Goal: Transaction & Acquisition: Obtain resource

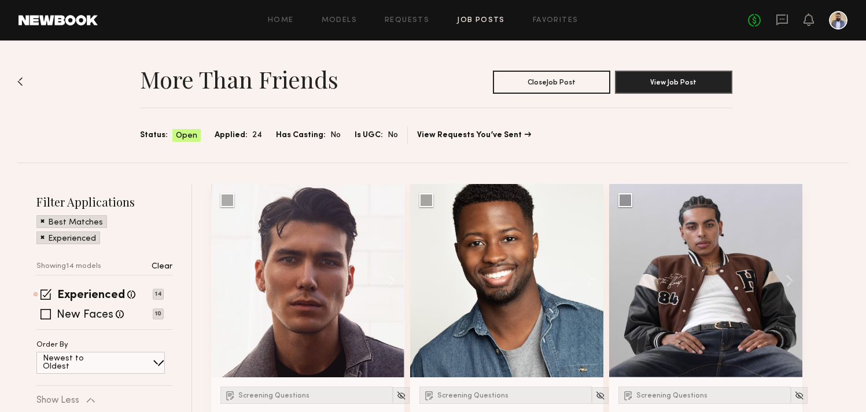
click at [39, 235] on div "Experienced" at bounding box center [68, 237] width 64 height 13
click at [42, 235] on span at bounding box center [42, 236] width 4 height 10
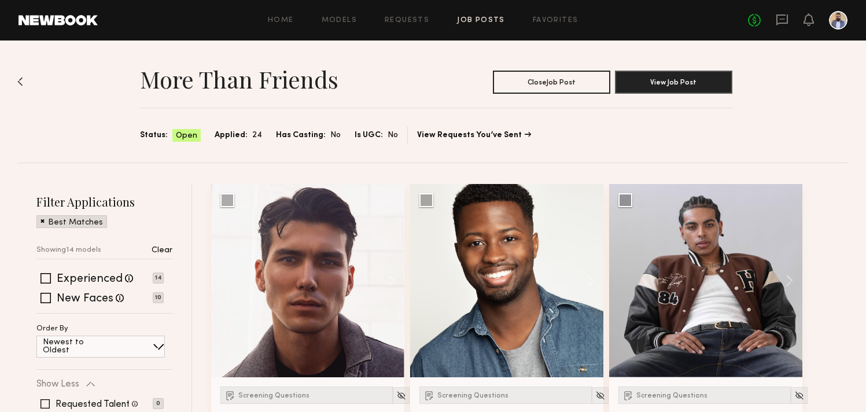
click at [43, 222] on span at bounding box center [42, 220] width 4 height 10
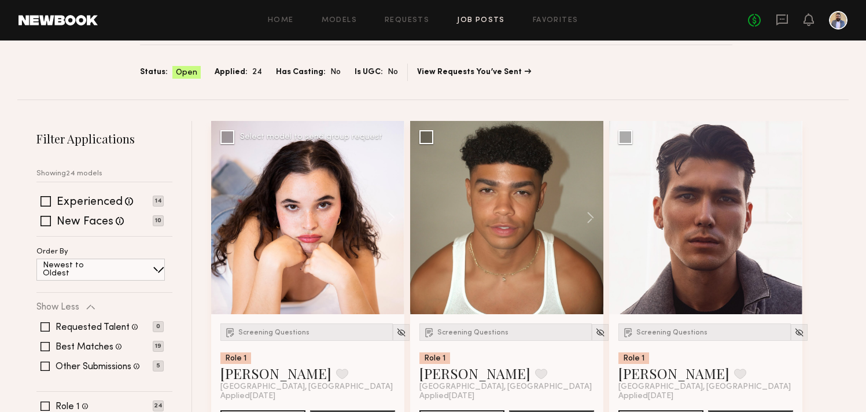
scroll to position [89, 0]
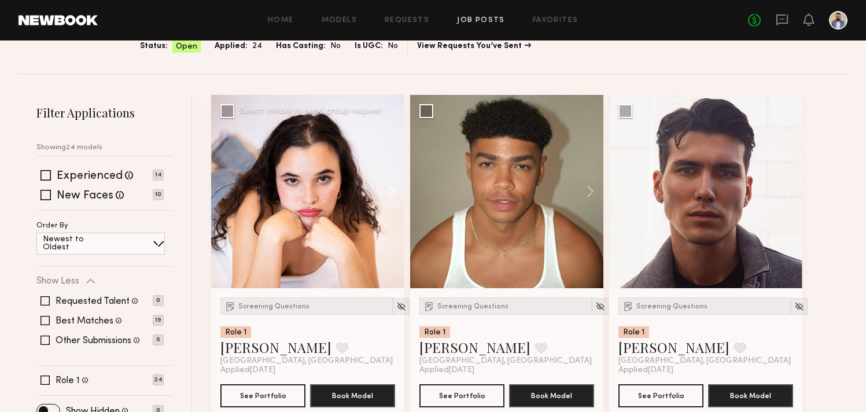
click at [391, 190] on button at bounding box center [385, 191] width 37 height 193
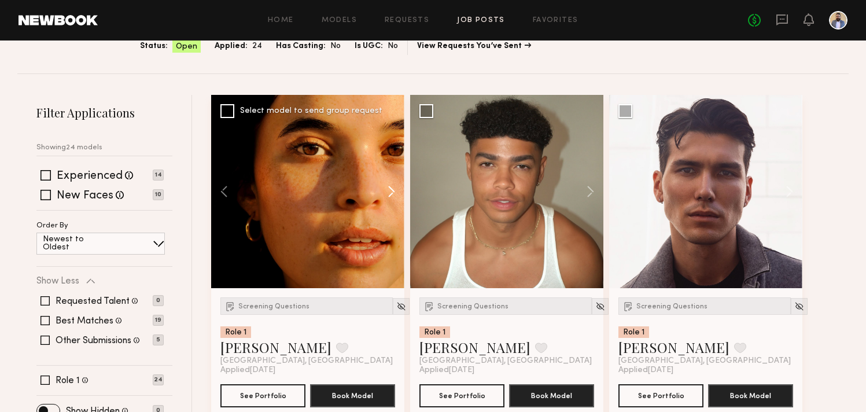
click at [391, 190] on button at bounding box center [385, 191] width 37 height 193
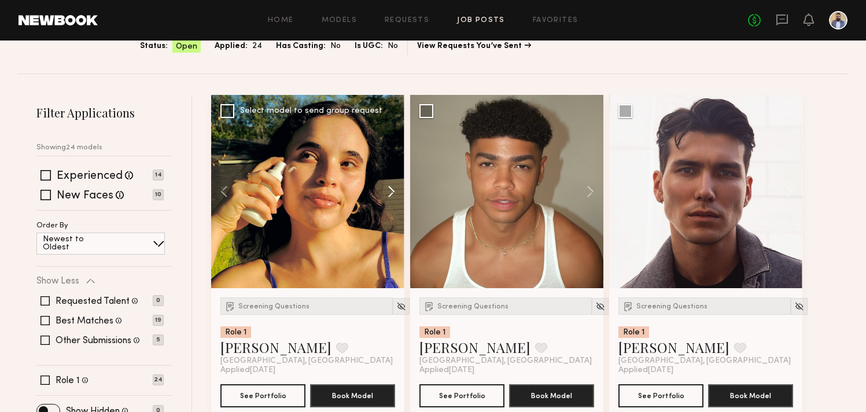
click at [391, 190] on button at bounding box center [385, 191] width 37 height 193
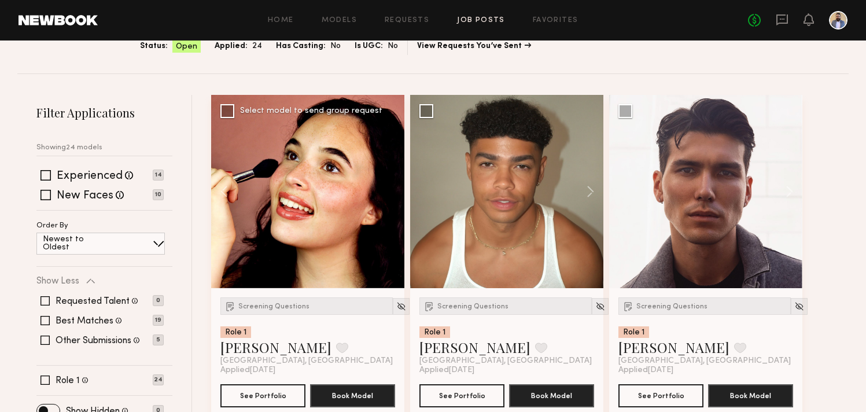
click at [391, 190] on div at bounding box center [307, 191] width 193 height 193
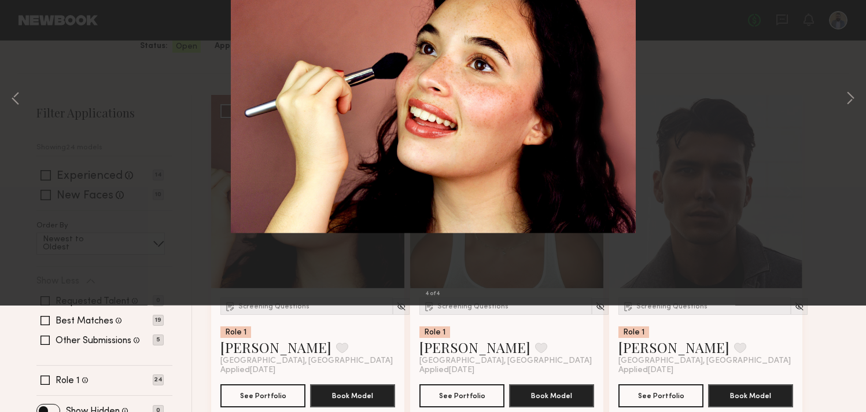
click at [827, 117] on div "4 of 4" at bounding box center [433, 206] width 866 height 412
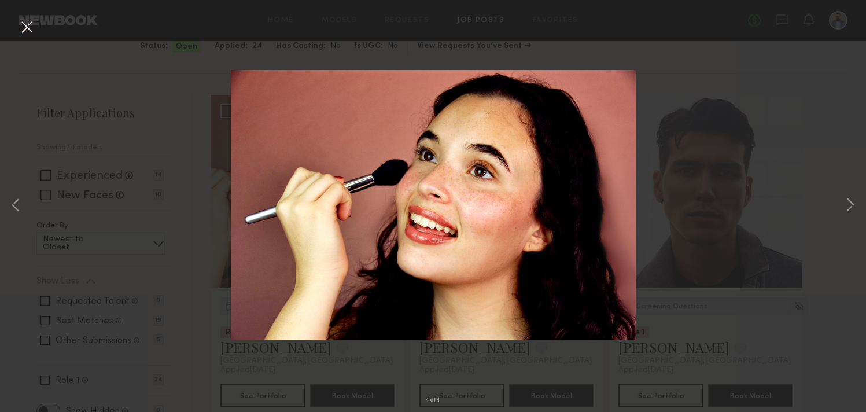
click at [20, 25] on button at bounding box center [26, 27] width 19 height 21
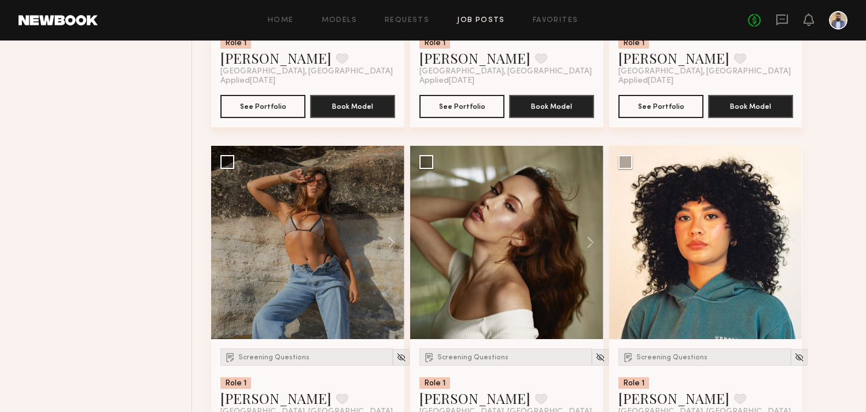
scroll to position [1089, 0]
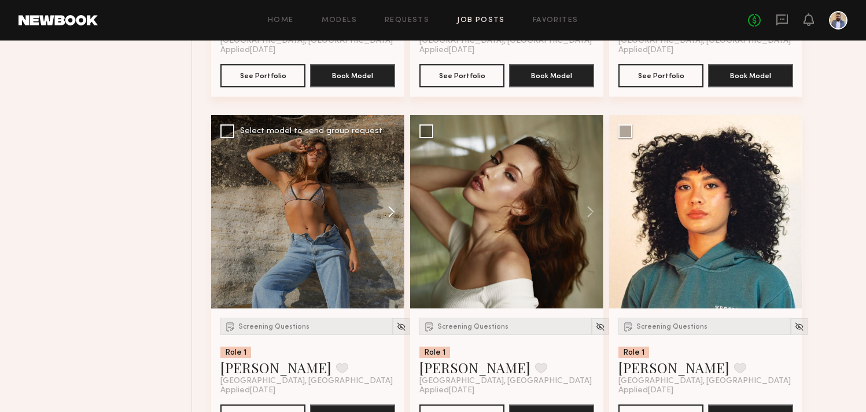
click at [394, 213] on button at bounding box center [385, 211] width 37 height 193
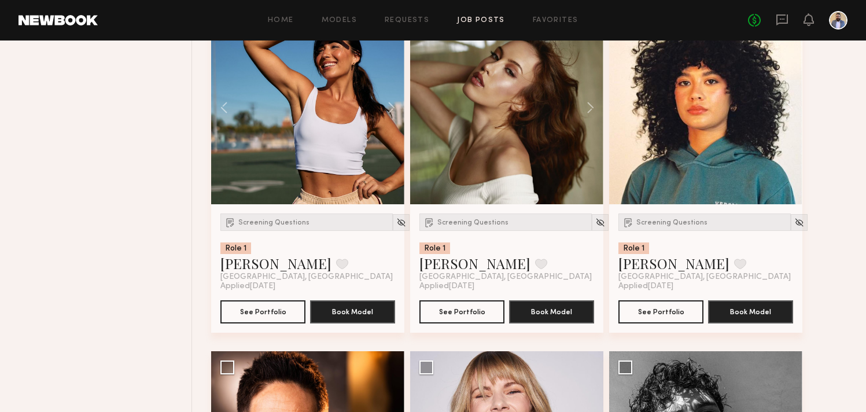
scroll to position [1196, 0]
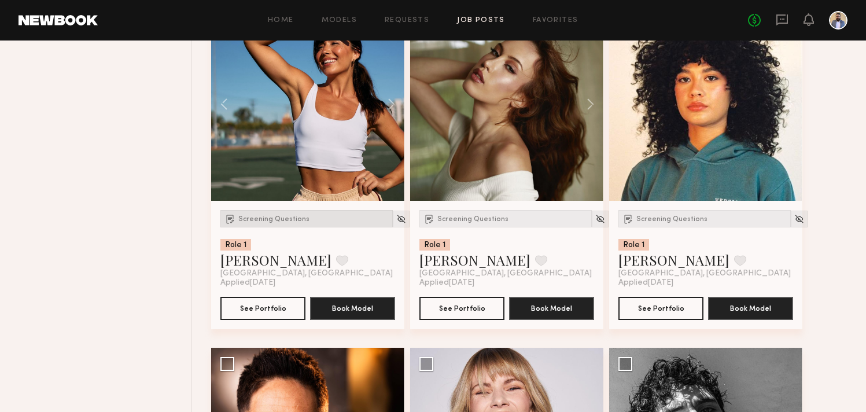
click at [284, 216] on span "Screening Questions" at bounding box center [273, 219] width 71 height 7
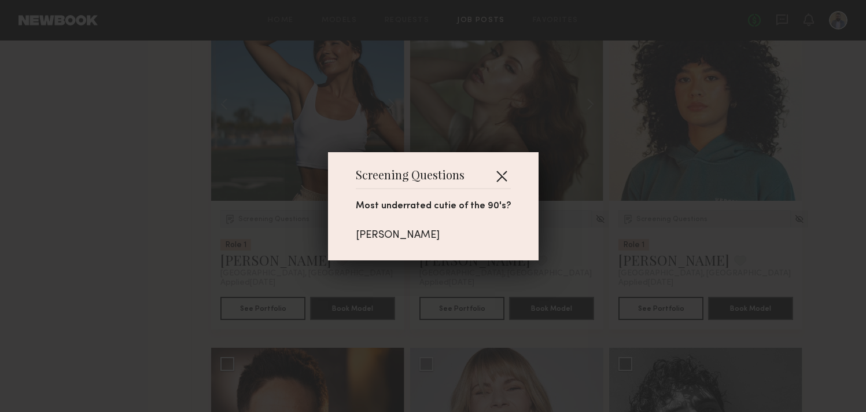
click at [497, 178] on button "button" at bounding box center [501, 176] width 19 height 19
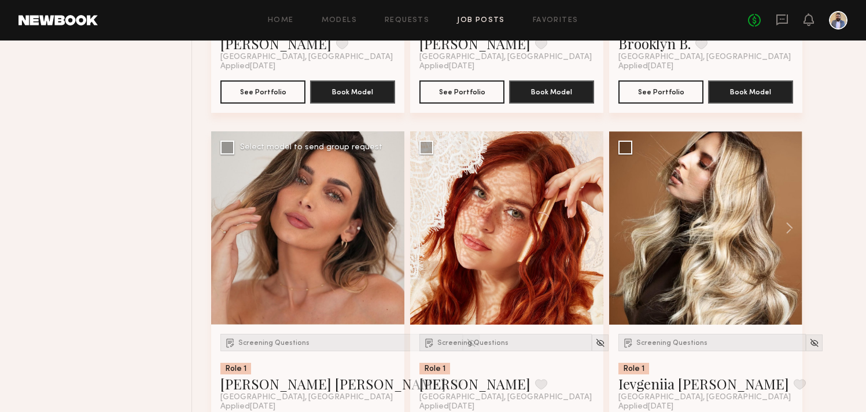
scroll to position [2108, 0]
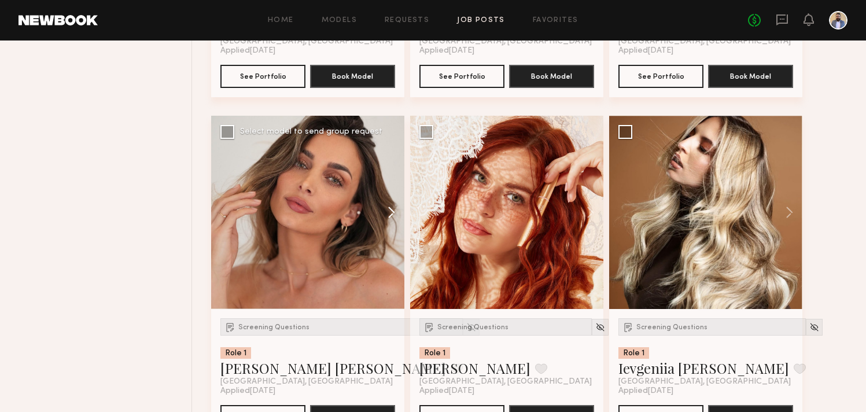
click at [394, 214] on button at bounding box center [385, 212] width 37 height 193
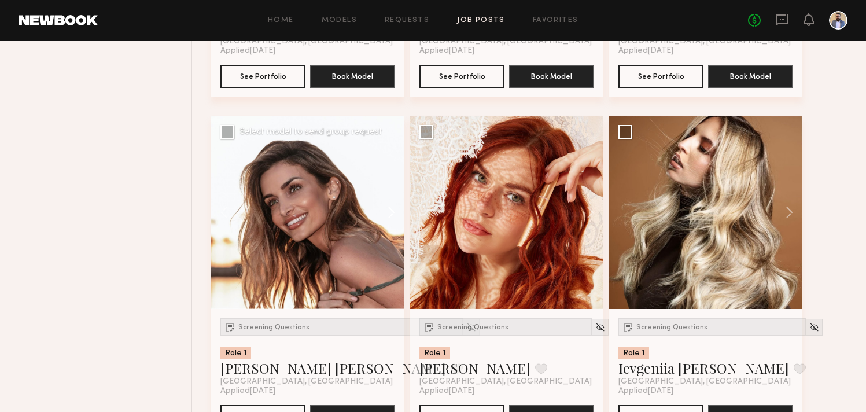
click at [394, 214] on button at bounding box center [385, 212] width 37 height 193
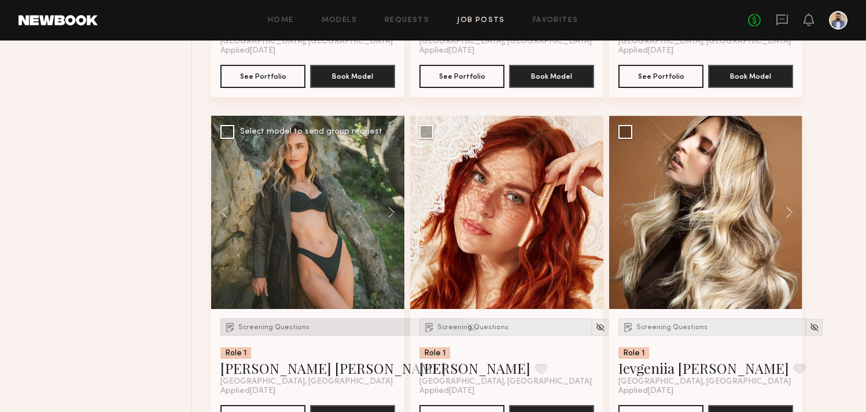
click at [269, 328] on span "Screening Questions" at bounding box center [273, 327] width 71 height 7
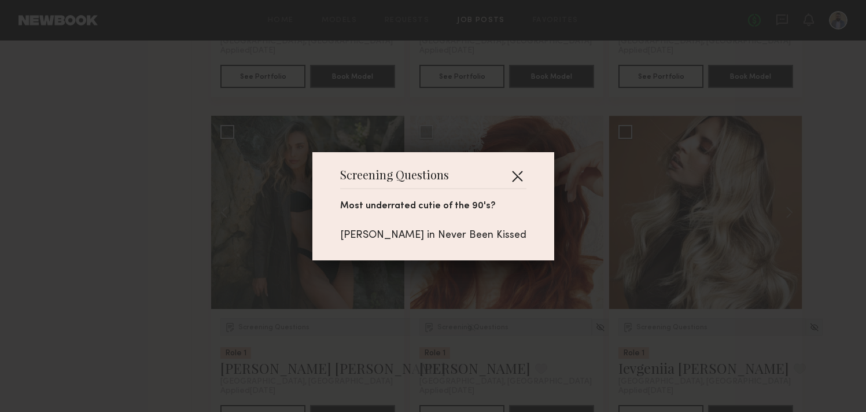
click at [516, 179] on button "button" at bounding box center [517, 176] width 19 height 19
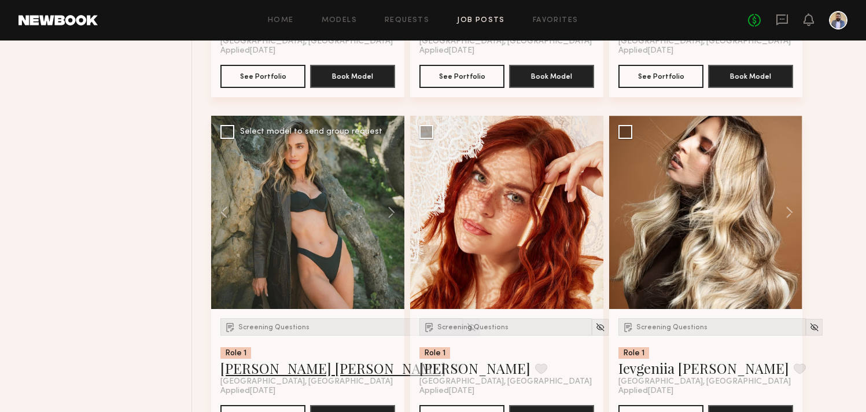
click at [286, 364] on link "[PERSON_NAME] [PERSON_NAME]" at bounding box center [332, 367] width 225 height 19
